Goal: Task Accomplishment & Management: Manage account settings

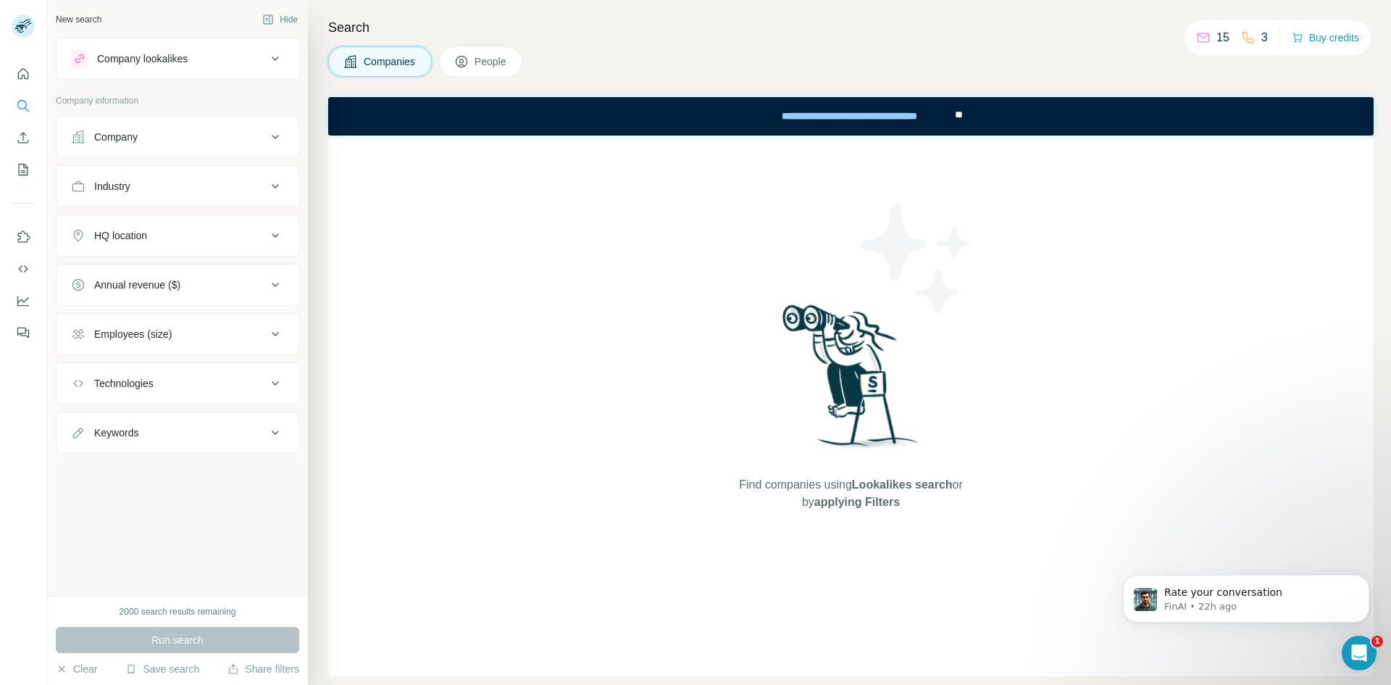
scroll to position [2, 0]
click at [21, 162] on icon "My lists" at bounding box center [23, 169] width 14 height 14
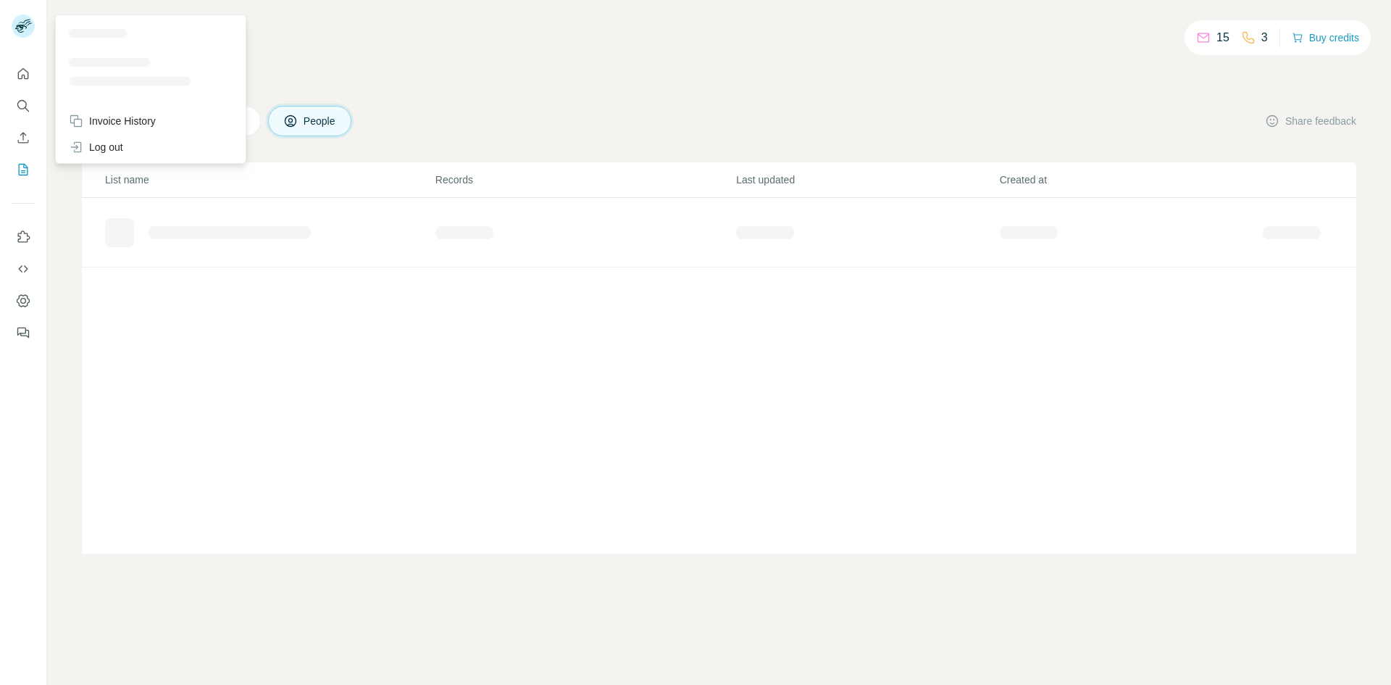
click at [19, 37] on icon at bounding box center [23, 25] width 23 height 23
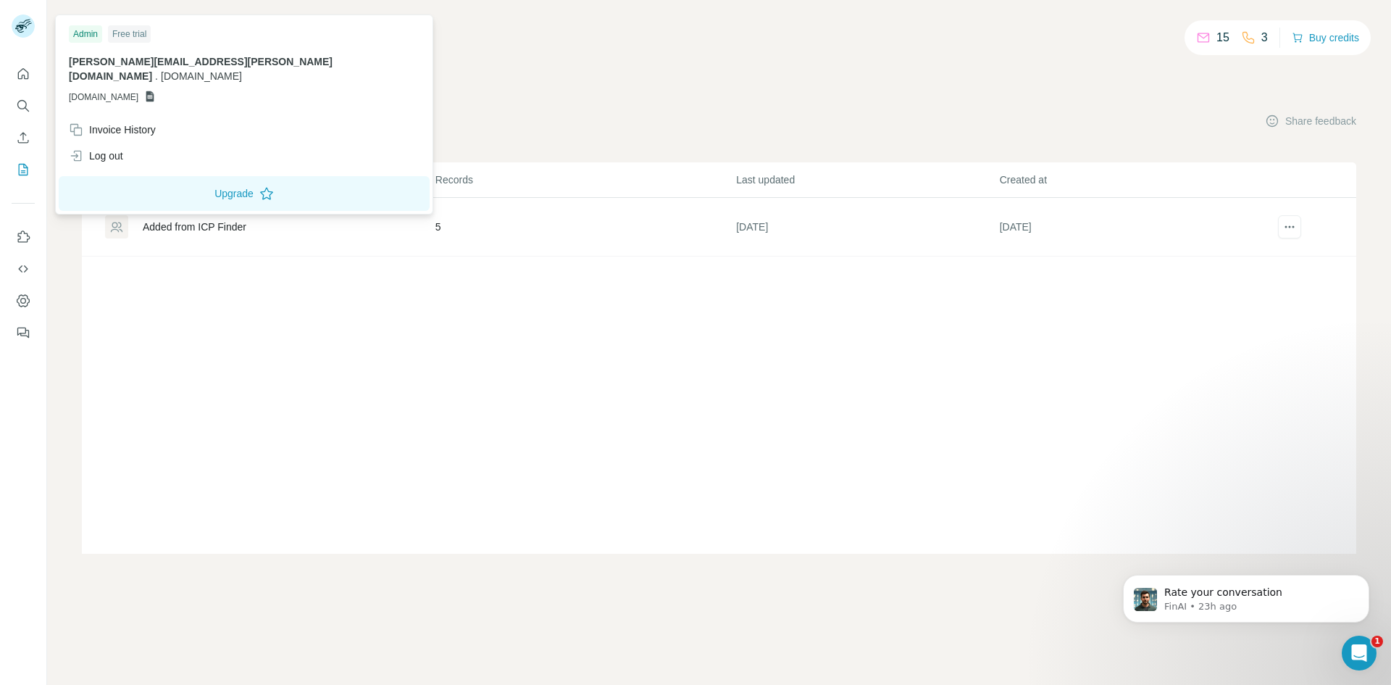
click at [138, 91] on span "[DOMAIN_NAME]" at bounding box center [104, 97] width 70 height 13
click at [156, 91] on icon at bounding box center [150, 97] width 12 height 12
click at [161, 180] on button "Upgrade" at bounding box center [244, 193] width 371 height 35
click at [421, 41] on div "15 3 Buy credits" at bounding box center [719, 47] width 1274 height 25
